Goal: Check status: Check status

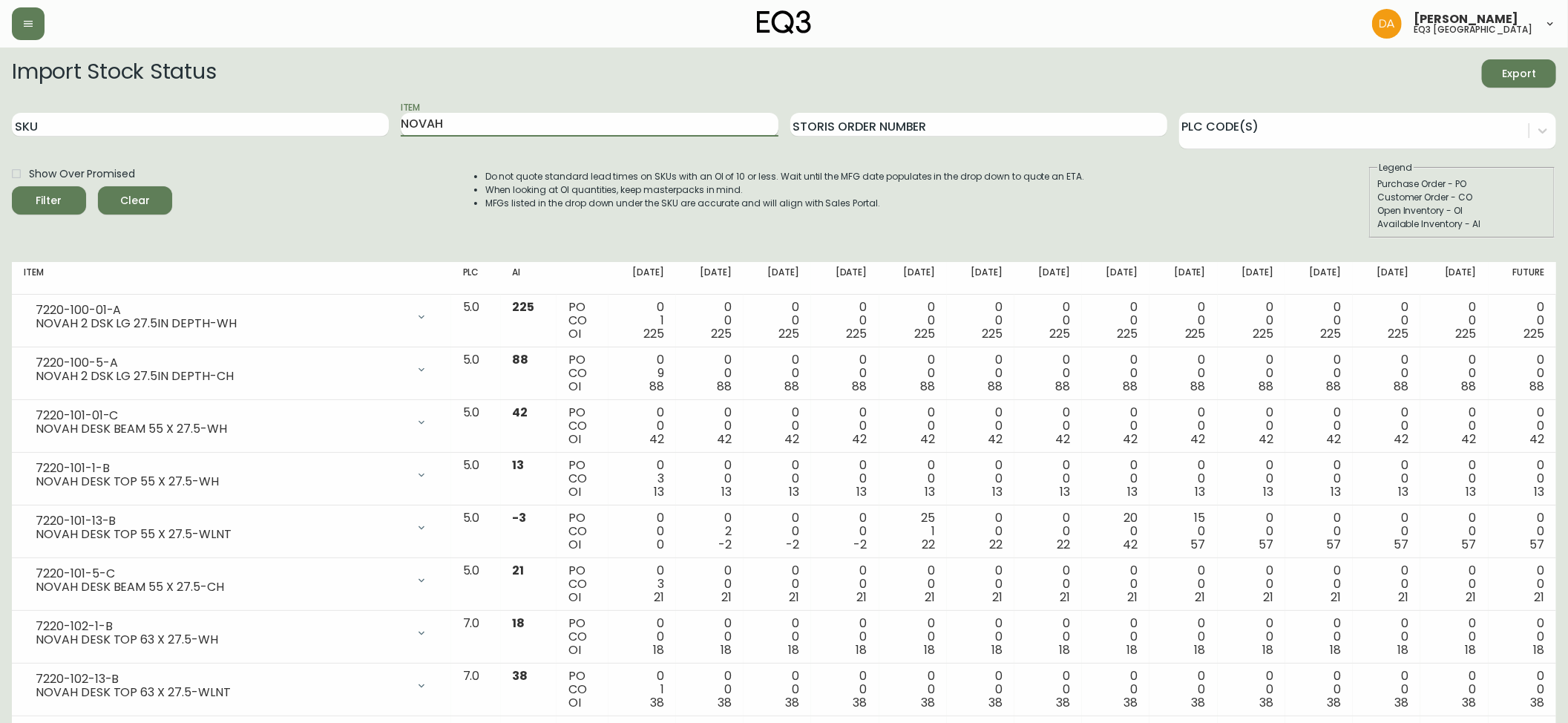
drag, startPoint x: 478, startPoint y: 122, endPoint x: 446, endPoint y: 123, distance: 32.0
click at [447, 123] on input "NOVAH" at bounding box center [589, 125] width 377 height 24
type input "N"
click at [303, 116] on input "SKU" at bounding box center [200, 125] width 377 height 24
type input "[PHONE_NUMBER]"
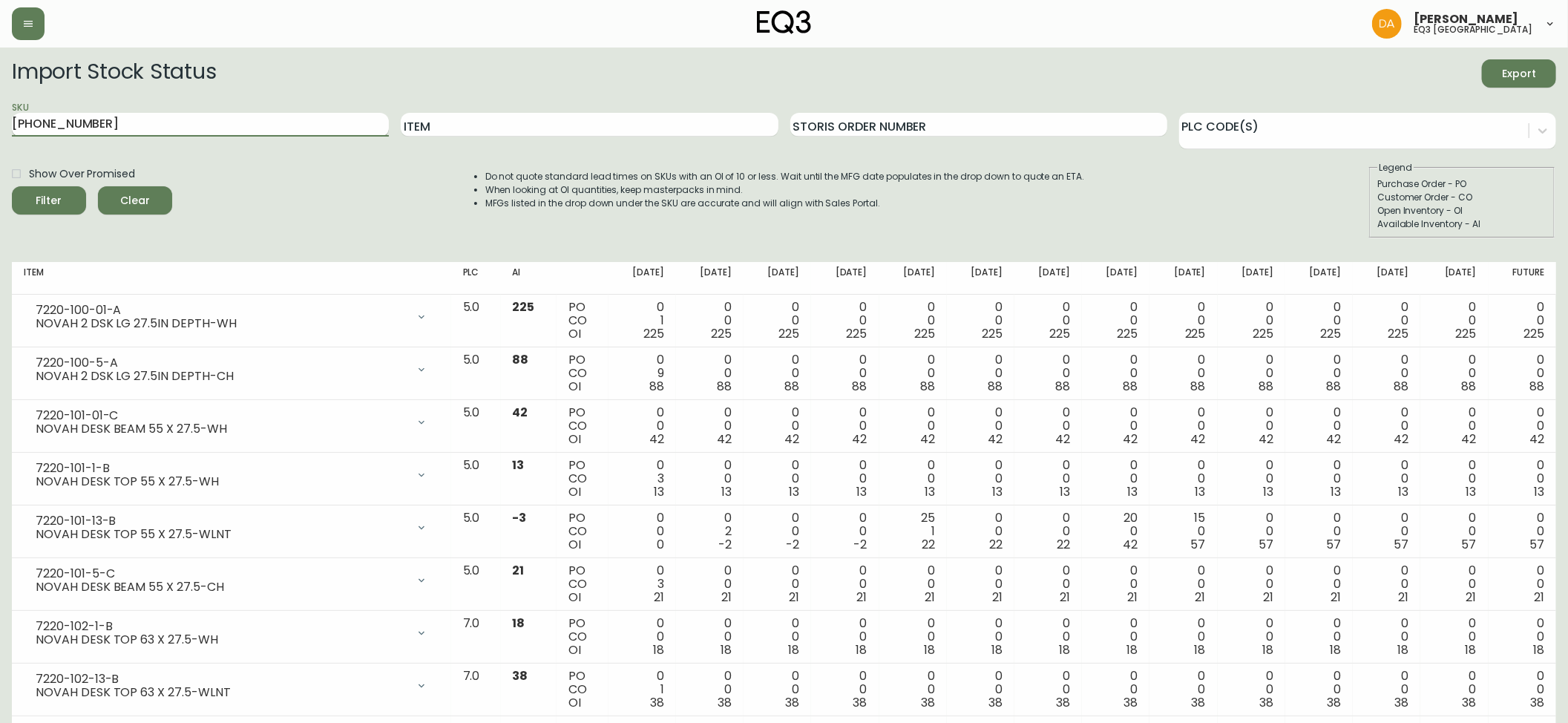
click at [12, 186] on button "Filter" at bounding box center [49, 200] width 75 height 28
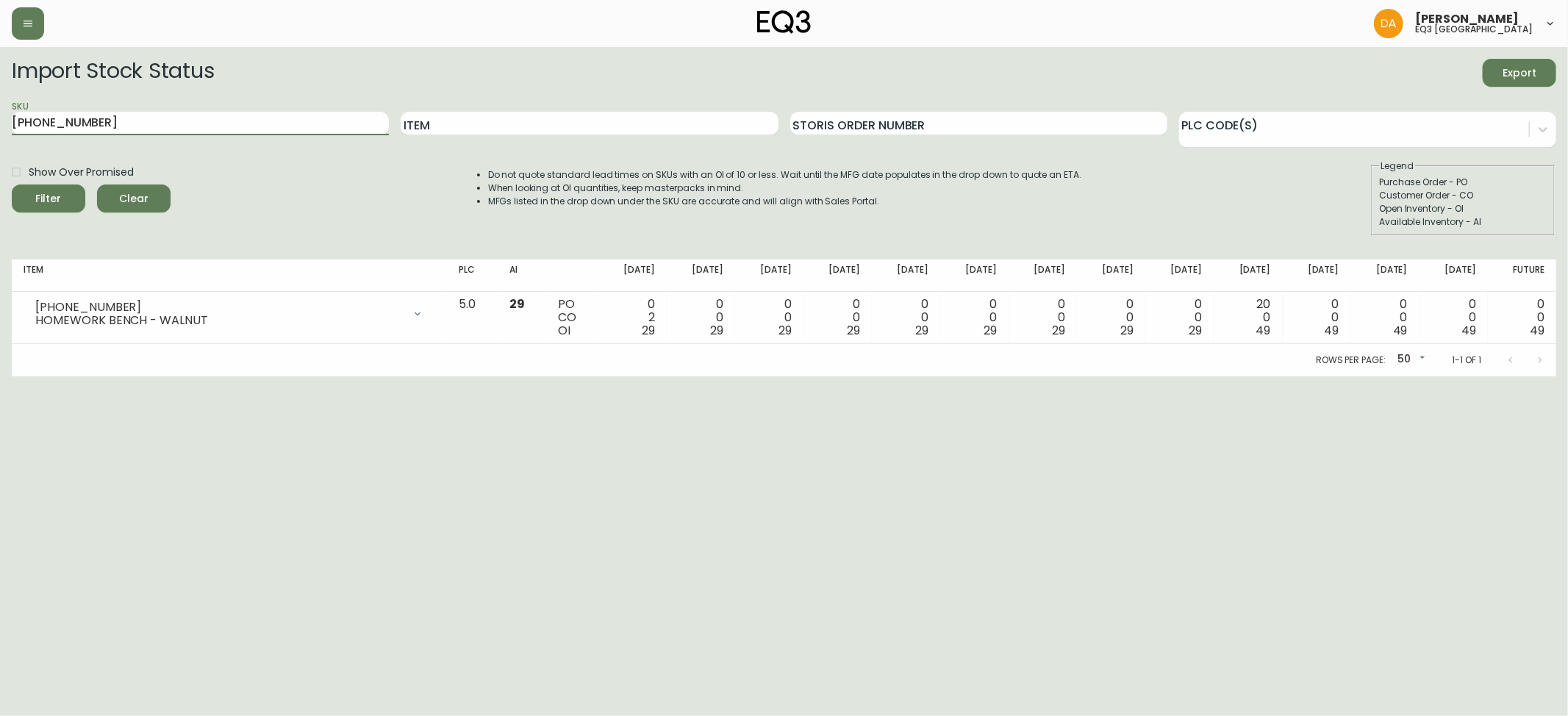
drag, startPoint x: 133, startPoint y: 130, endPoint x: 0, endPoint y: 1, distance: 185.3
click at [0, 1] on div "[PERSON_NAME] eq3 calgary Import Stock Status Export SKU [PHONE_NUMBER] Item St…" at bounding box center [784, 188] width 1568 height 376
click at [12, 184] on button "Filter" at bounding box center [48, 198] width 74 height 28
drag, startPoint x: 118, startPoint y: 126, endPoint x: 71, endPoint y: 121, distance: 47.3
click at [60, 121] on input "[PHONE_NUMBER]" at bounding box center [200, 124] width 377 height 24
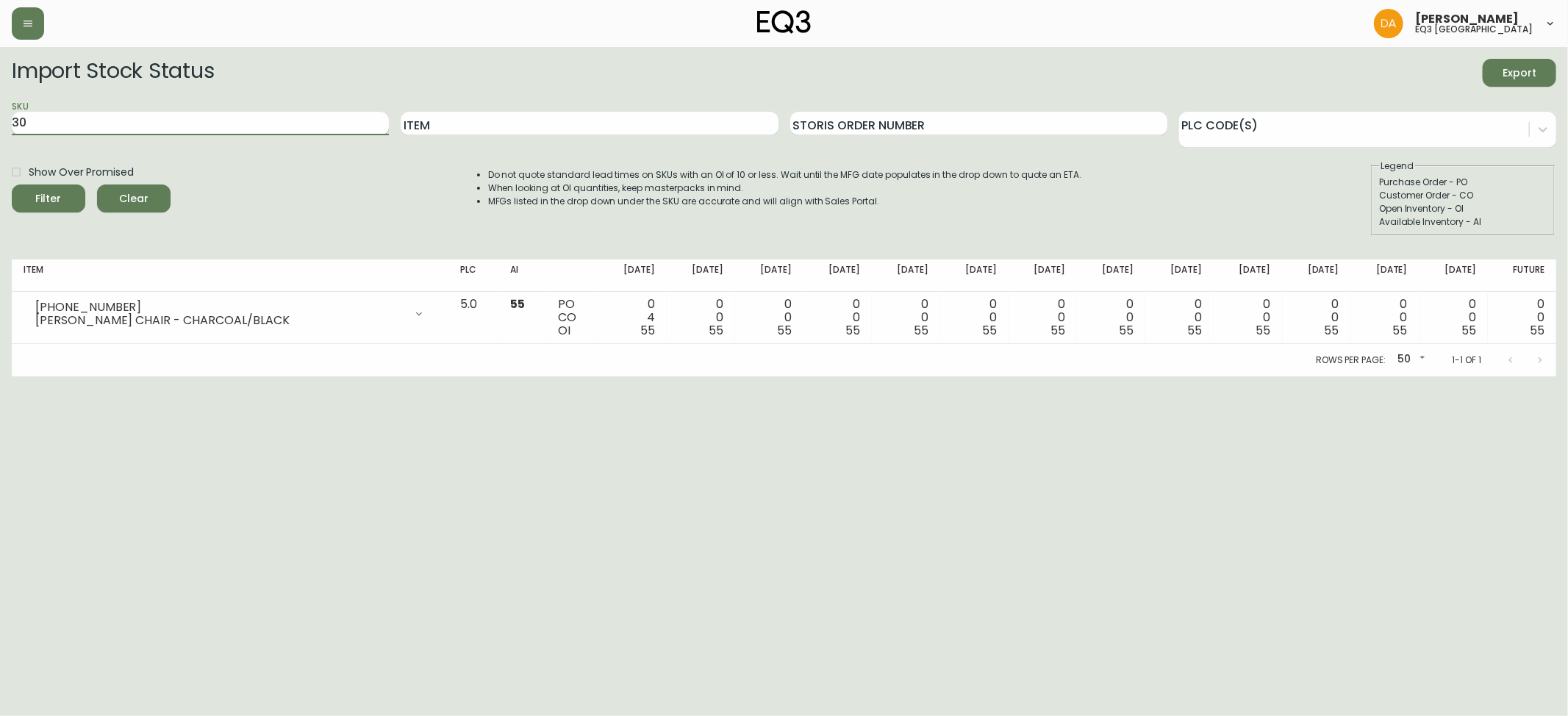
type input "3"
click at [12, 184] on button "Filter" at bounding box center [48, 198] width 74 height 28
click at [101, 122] on input "[PHONE_NUMBER]" at bounding box center [200, 124] width 377 height 24
click at [12, 184] on button "Filter" at bounding box center [48, 198] width 74 height 28
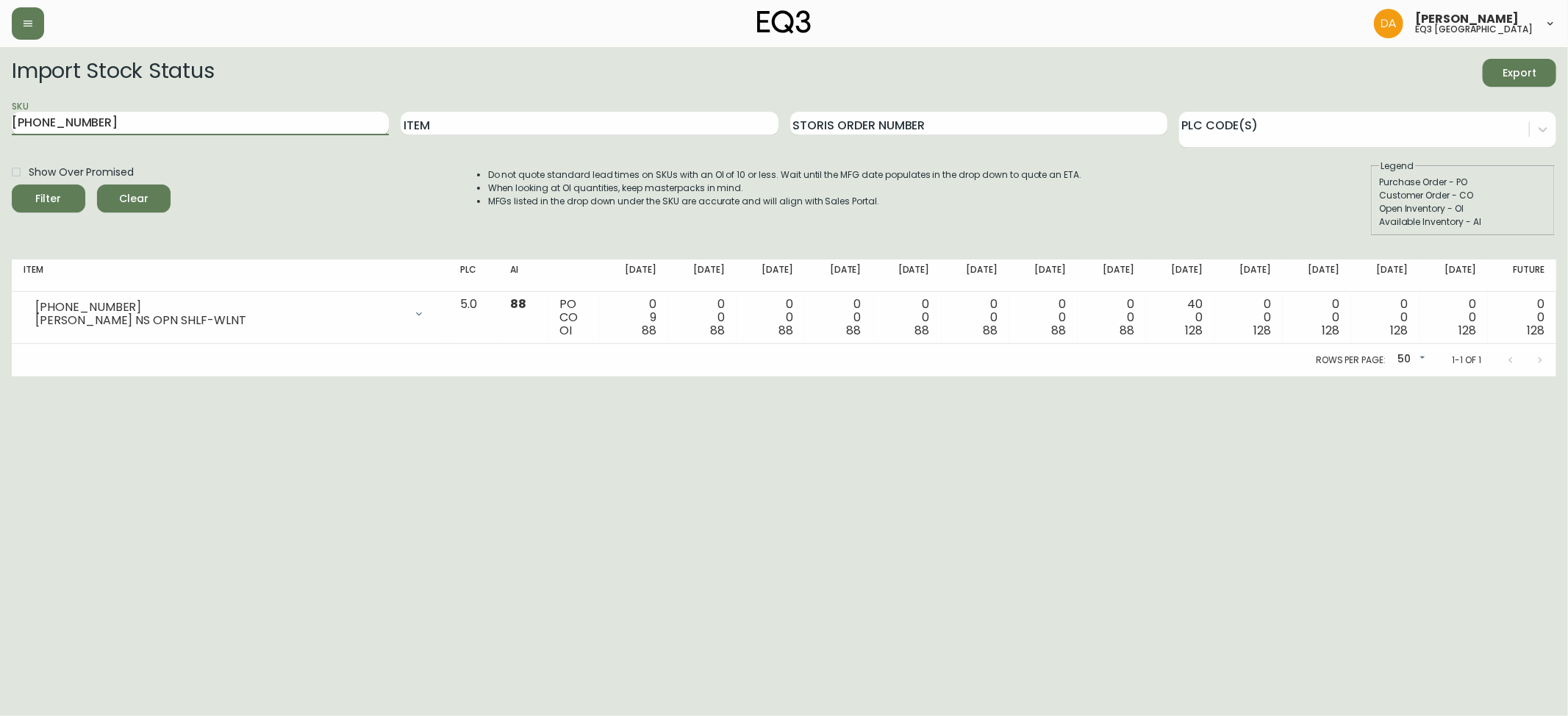
click at [101, 122] on input "[PHONE_NUMBER]" at bounding box center [200, 124] width 377 height 24
click at [12, 184] on button "Filter" at bounding box center [48, 198] width 74 height 28
type input "7"
type input "[PHONE_NUMBER]"
click at [59, 190] on div "Filter" at bounding box center [48, 198] width 25 height 18
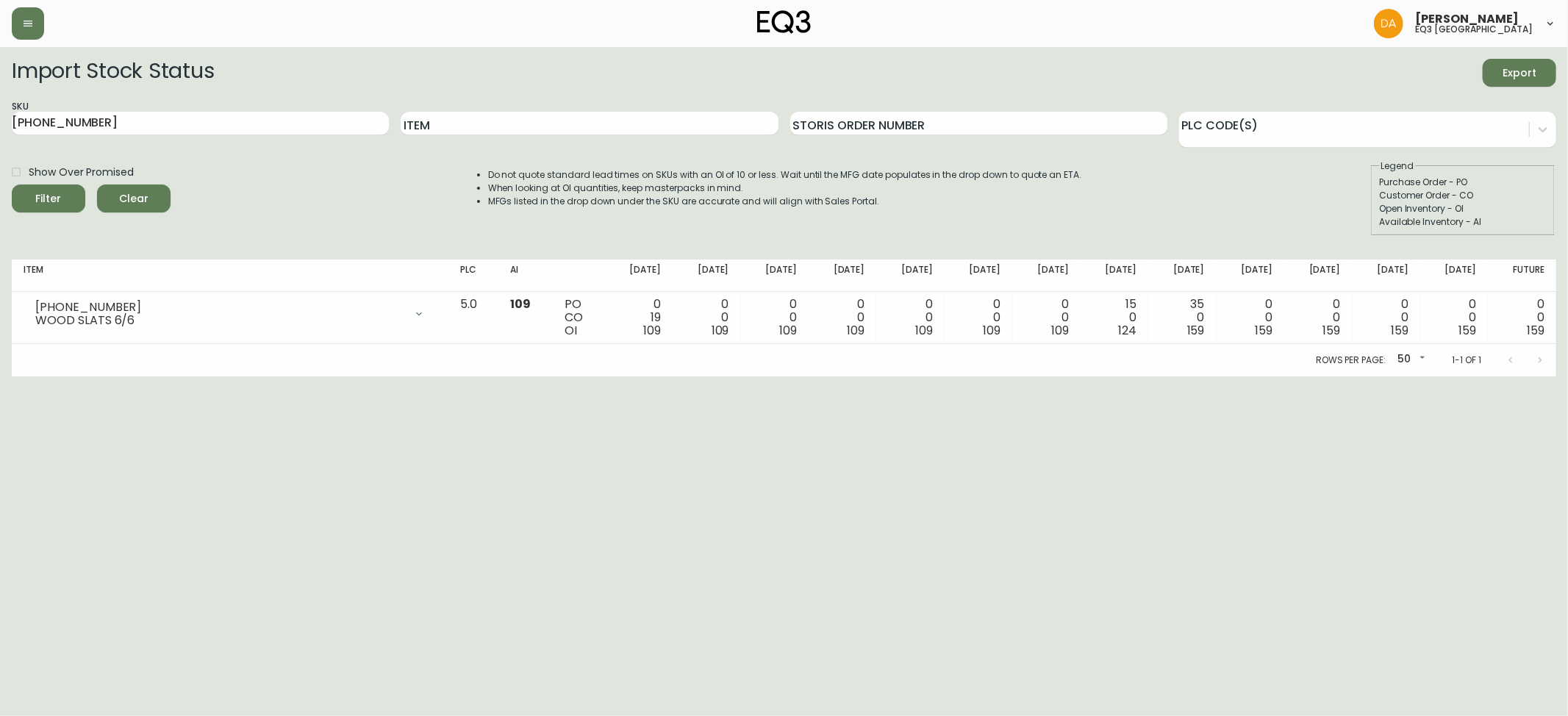
click at [1497, 376] on html "[PERSON_NAME] eq3 calgary Import Stock Status Export SKU [PHONE_NUMBER] Item St…" at bounding box center [784, 188] width 1568 height 376
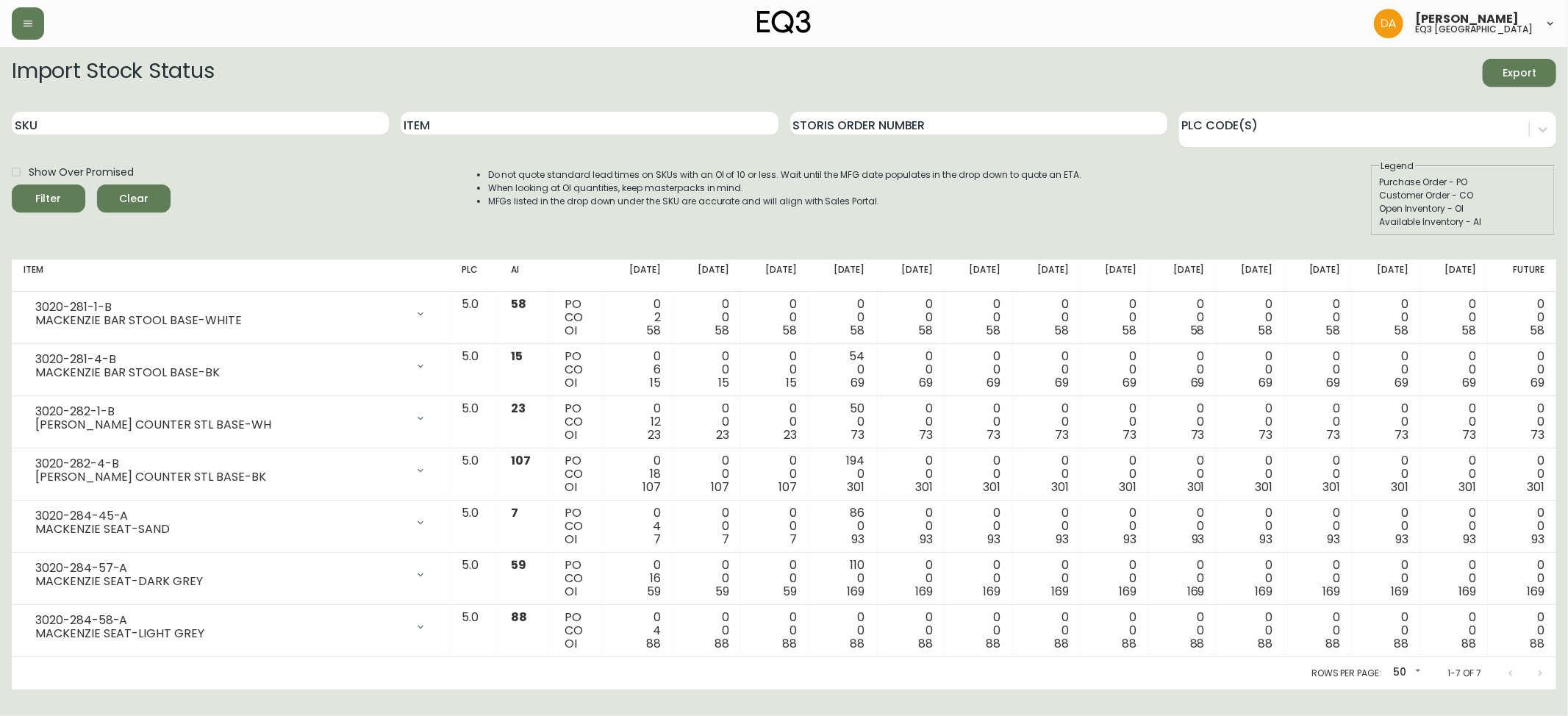
click at [1528, 206] on div "Open Inventory - OI" at bounding box center [1462, 209] width 168 height 13
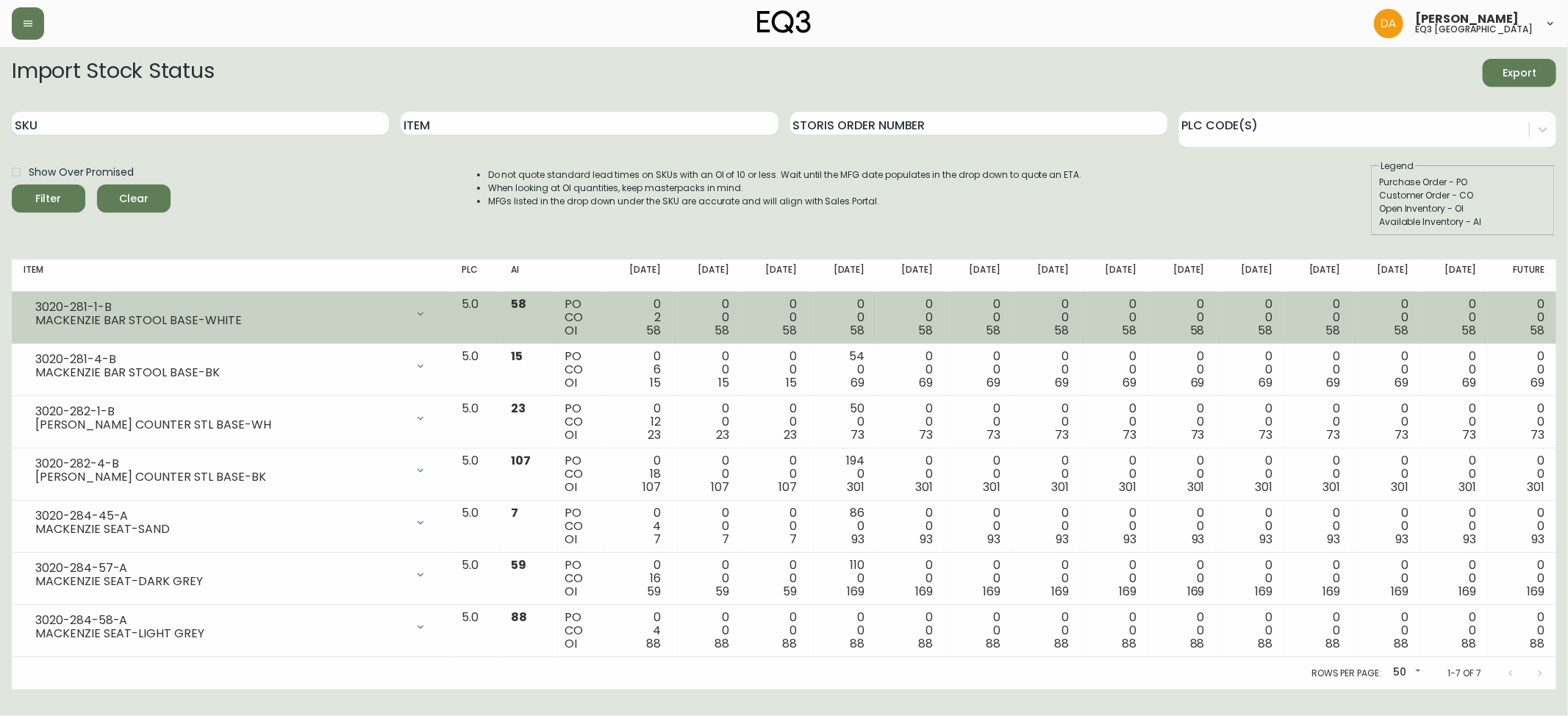
click at [35, 309] on div "3020-281-1-B" at bounding box center [220, 307] width 371 height 13
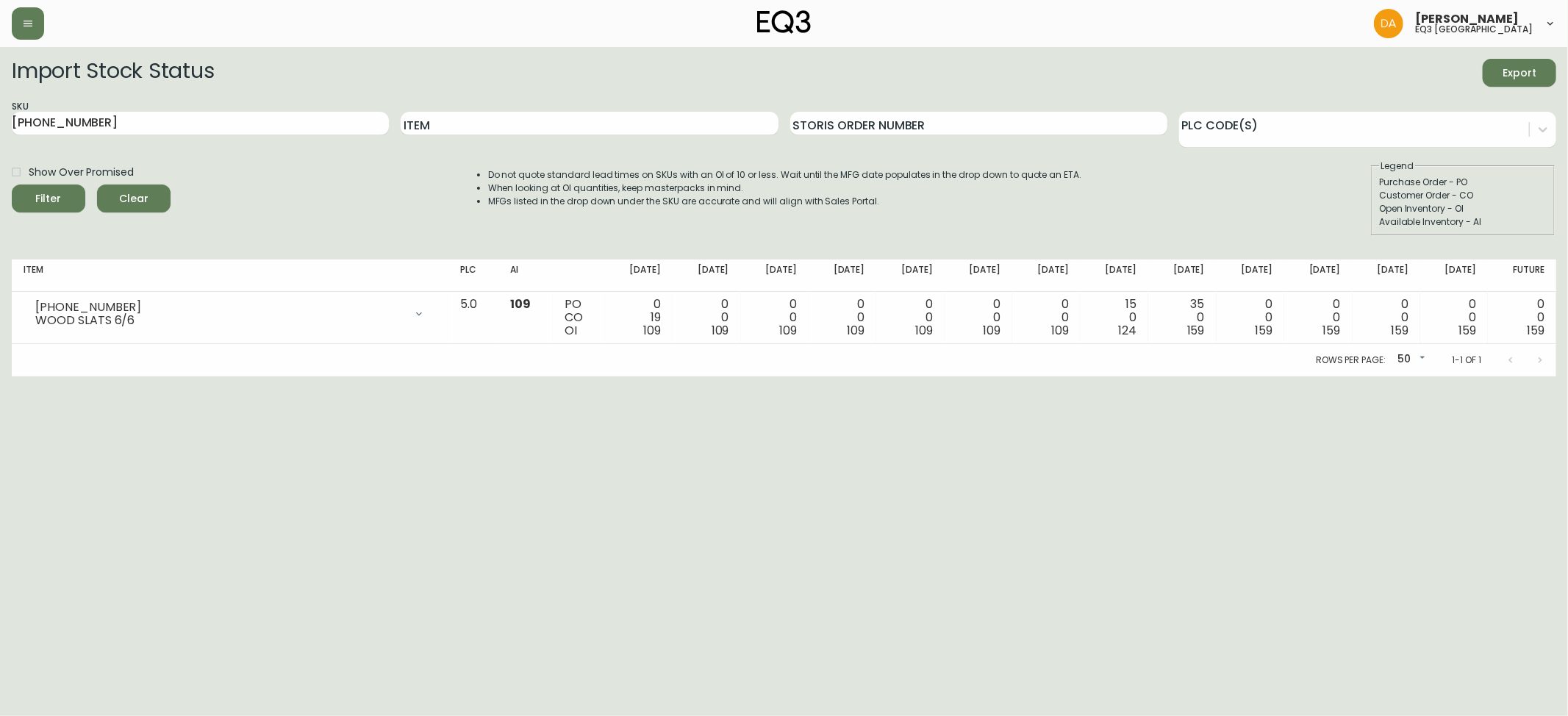
click at [281, 376] on html "[PERSON_NAME] eq3 calgary Import Stock Status Export SKU [PHONE_NUMBER] Item St…" at bounding box center [784, 188] width 1568 height 376
